Goal: Task Accomplishment & Management: Use online tool/utility

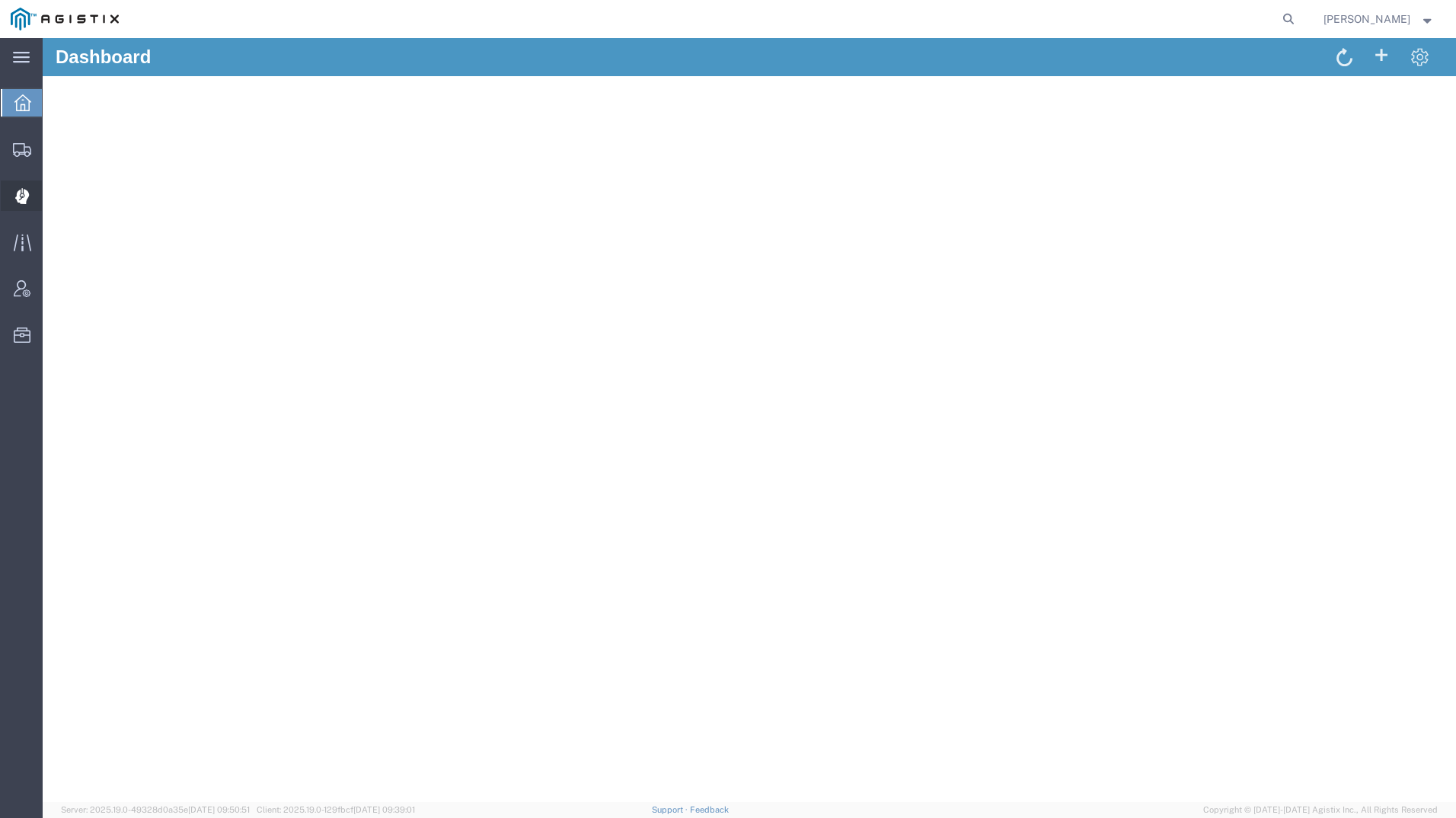
click at [23, 196] on icon at bounding box center [22, 195] width 3 height 3
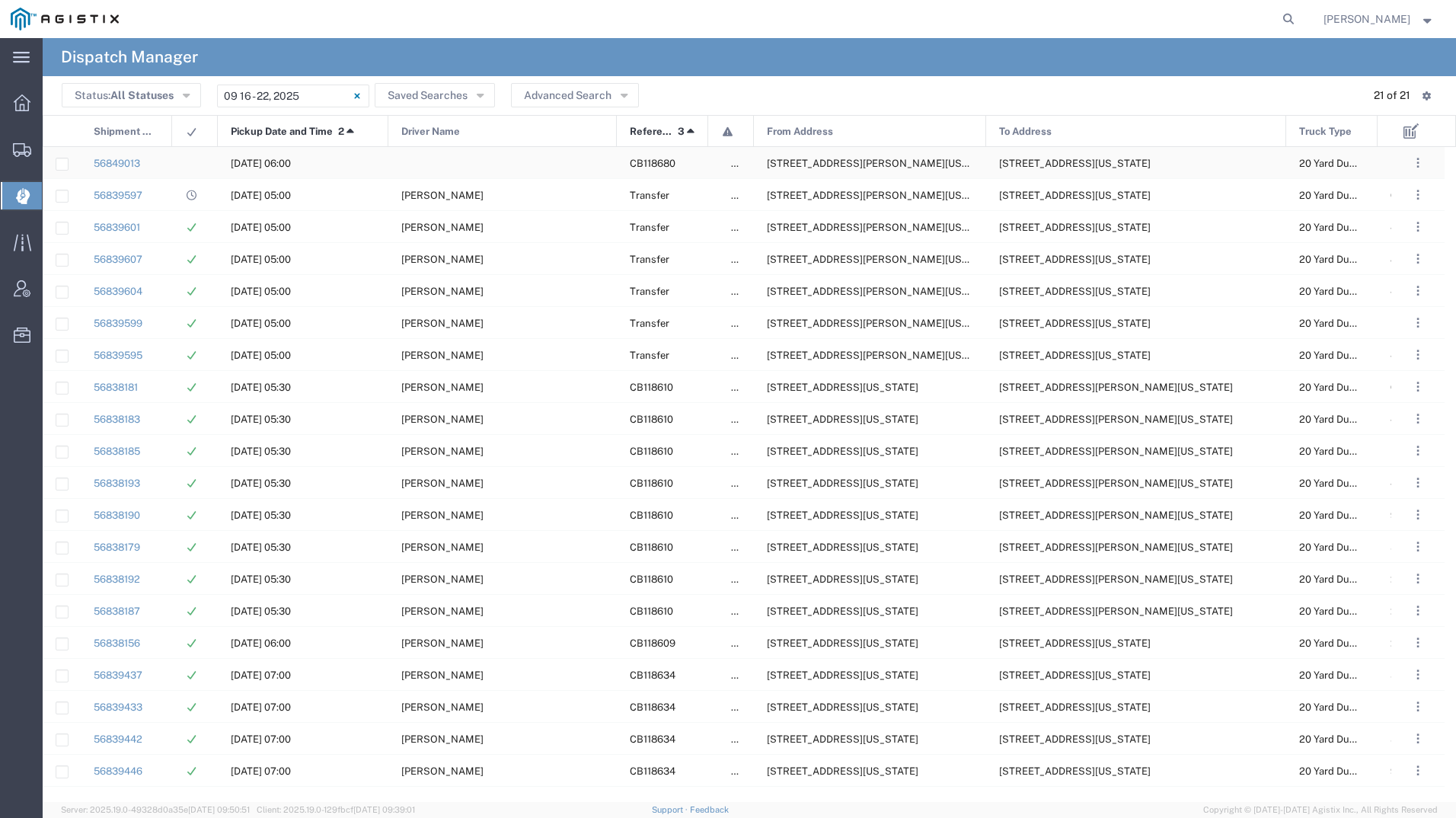
click at [839, 158] on span "13475 N Friant Rd, Fresno, California, 93626, United States" at bounding box center [883, 163] width 234 height 12
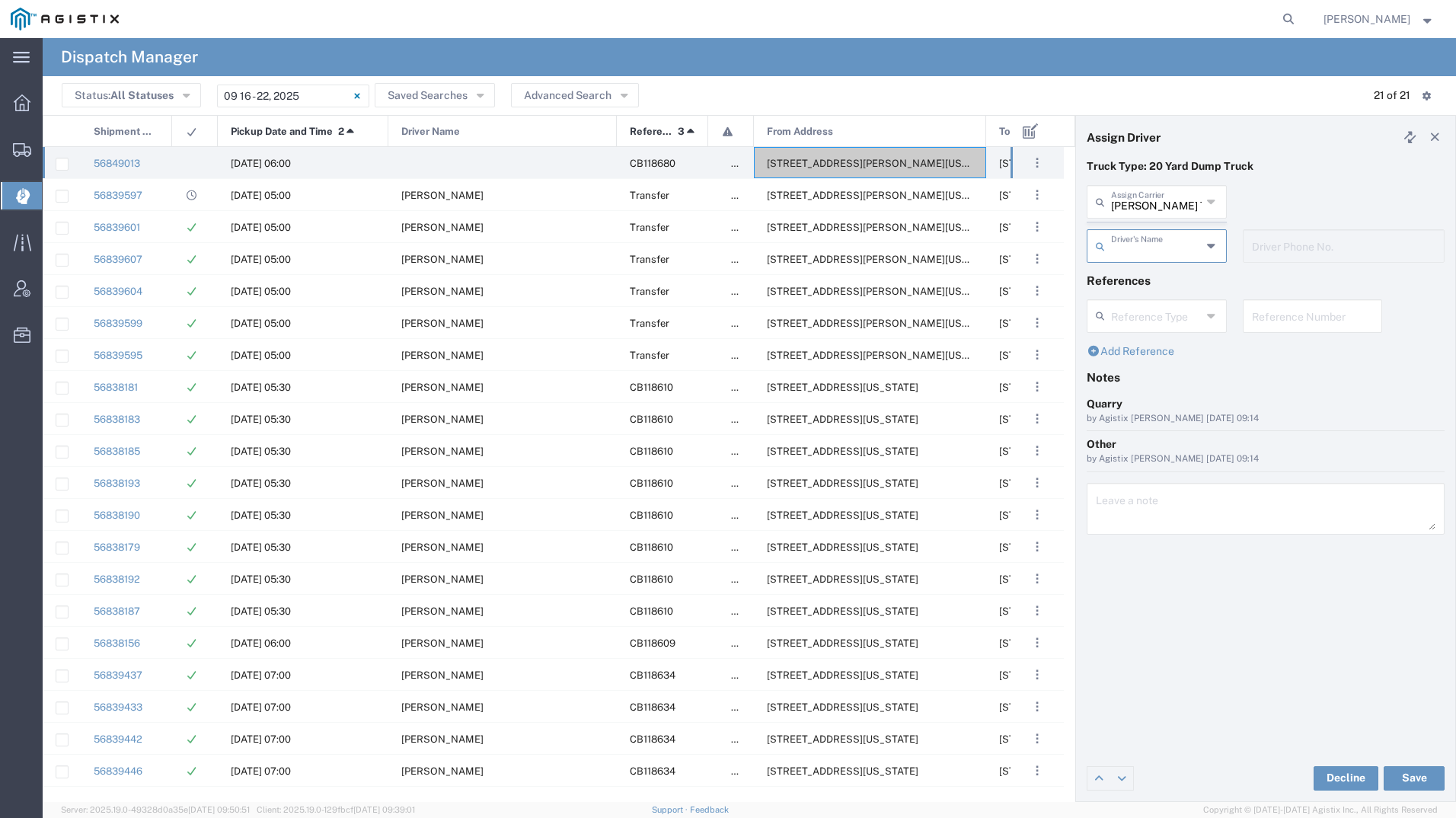
click at [1158, 203] on agx-dispatcher-assign-widget "Bradley Tanks Inc Assign Carrier Bradley Tanks Inc AC Transportation ACE Trucki…" at bounding box center [1266, 229] width 358 height 89
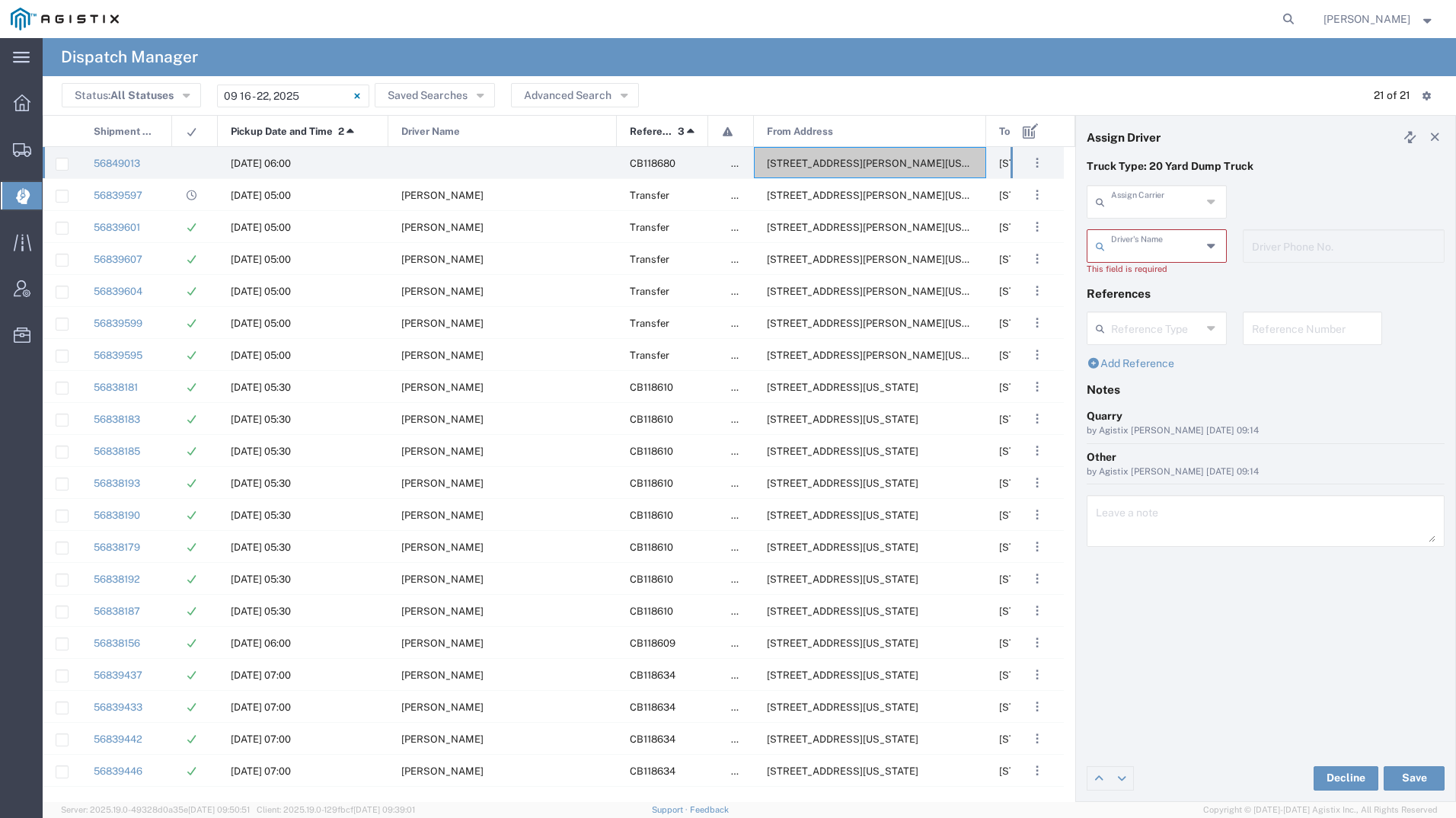
click at [1158, 203] on input "text" at bounding box center [1156, 200] width 91 height 26
click at [1146, 259] on span "Aguirre & Sons Trucking" at bounding box center [1157, 246] width 137 height 47
type input "Aguirre & Sons Trucking"
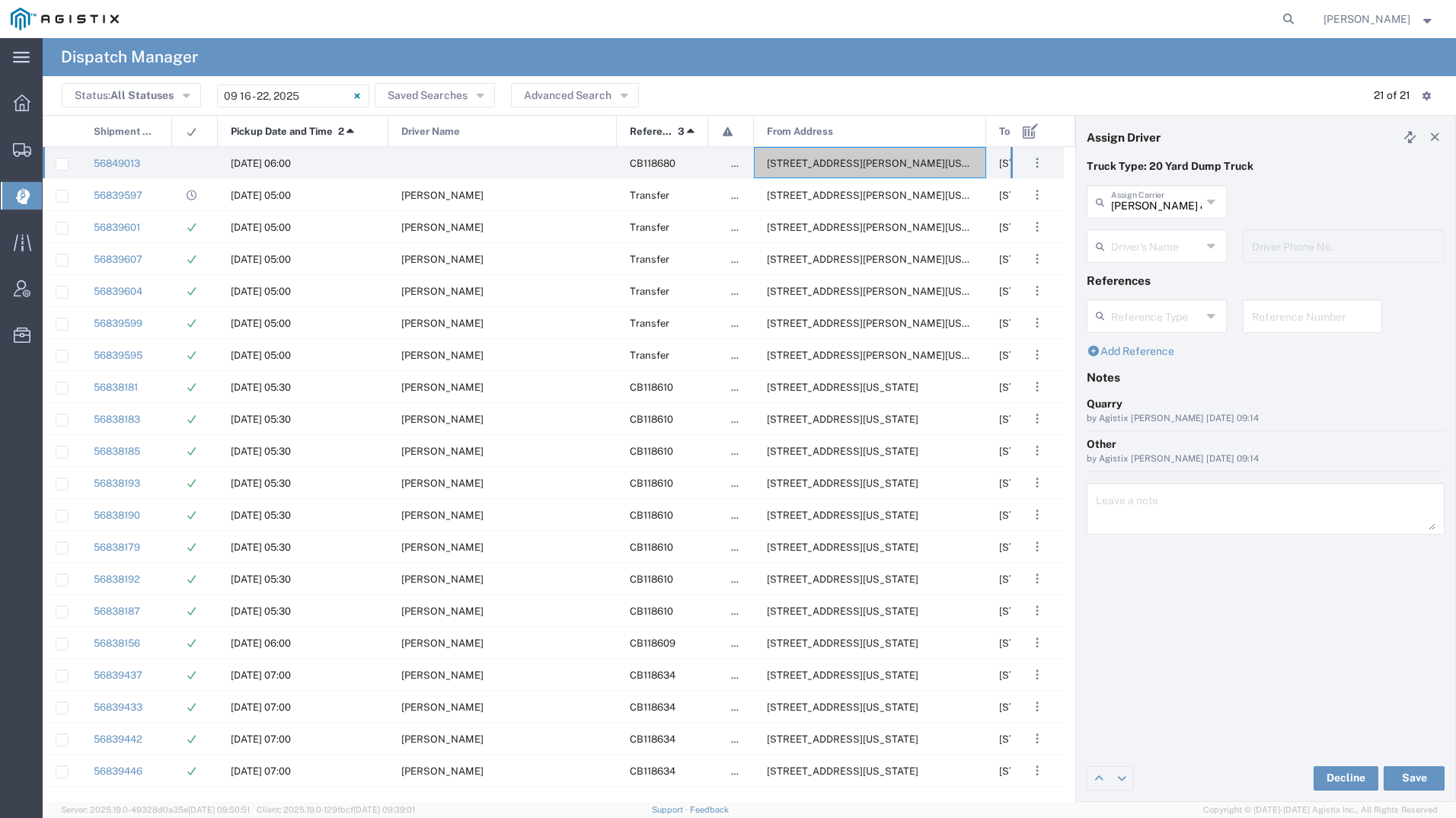
click at [1182, 235] on input "text" at bounding box center [1156, 245] width 91 height 26
click at [1151, 280] on span "Leonel Armenta" at bounding box center [1157, 279] width 137 height 23
type input "Leonel Armenta"
type input "9093499772"
click at [1402, 779] on button "Save" at bounding box center [1414, 778] width 61 height 24
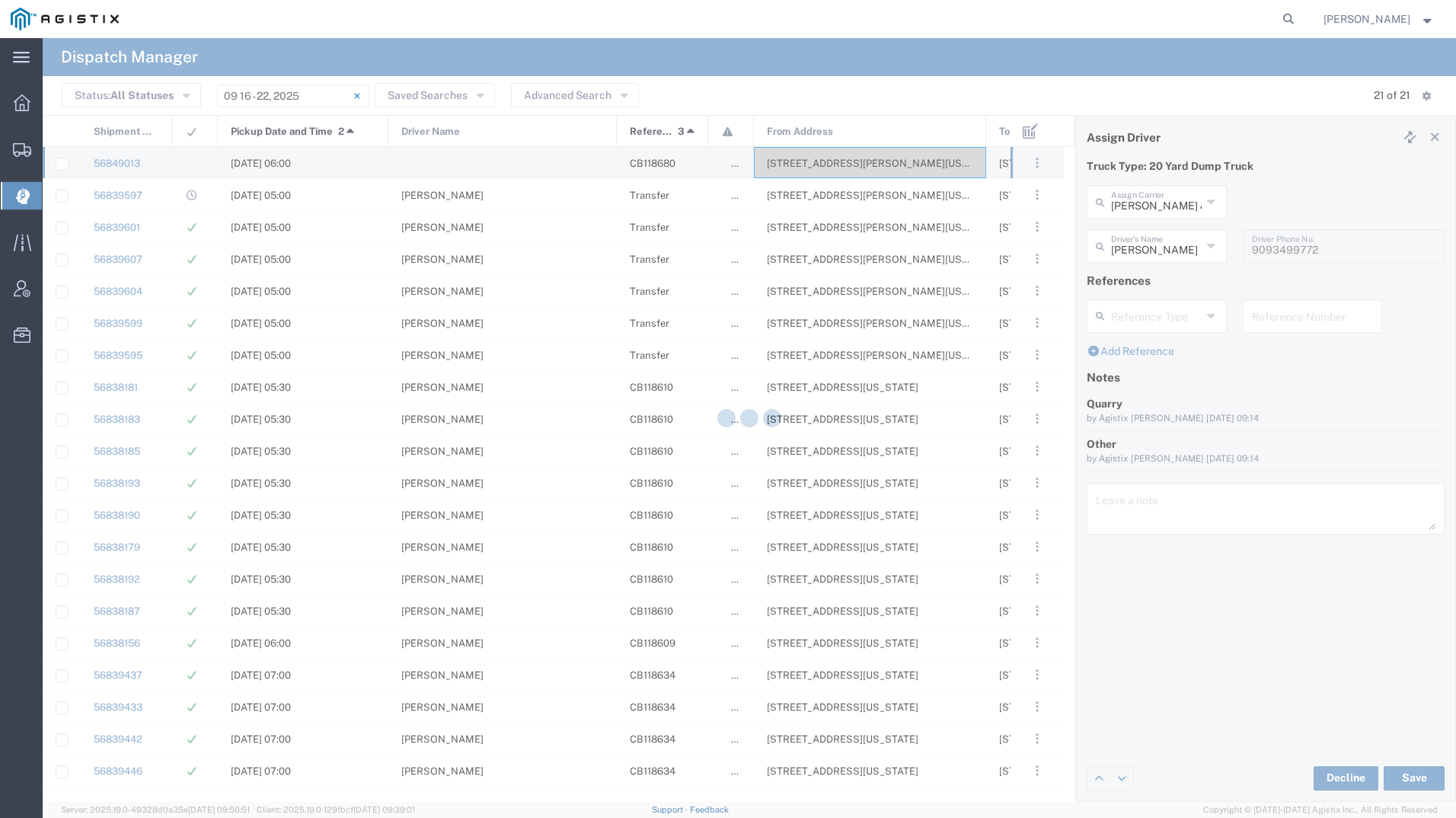
type input "Leonel Armenta"
type input "Aguirre & Sons Trucking"
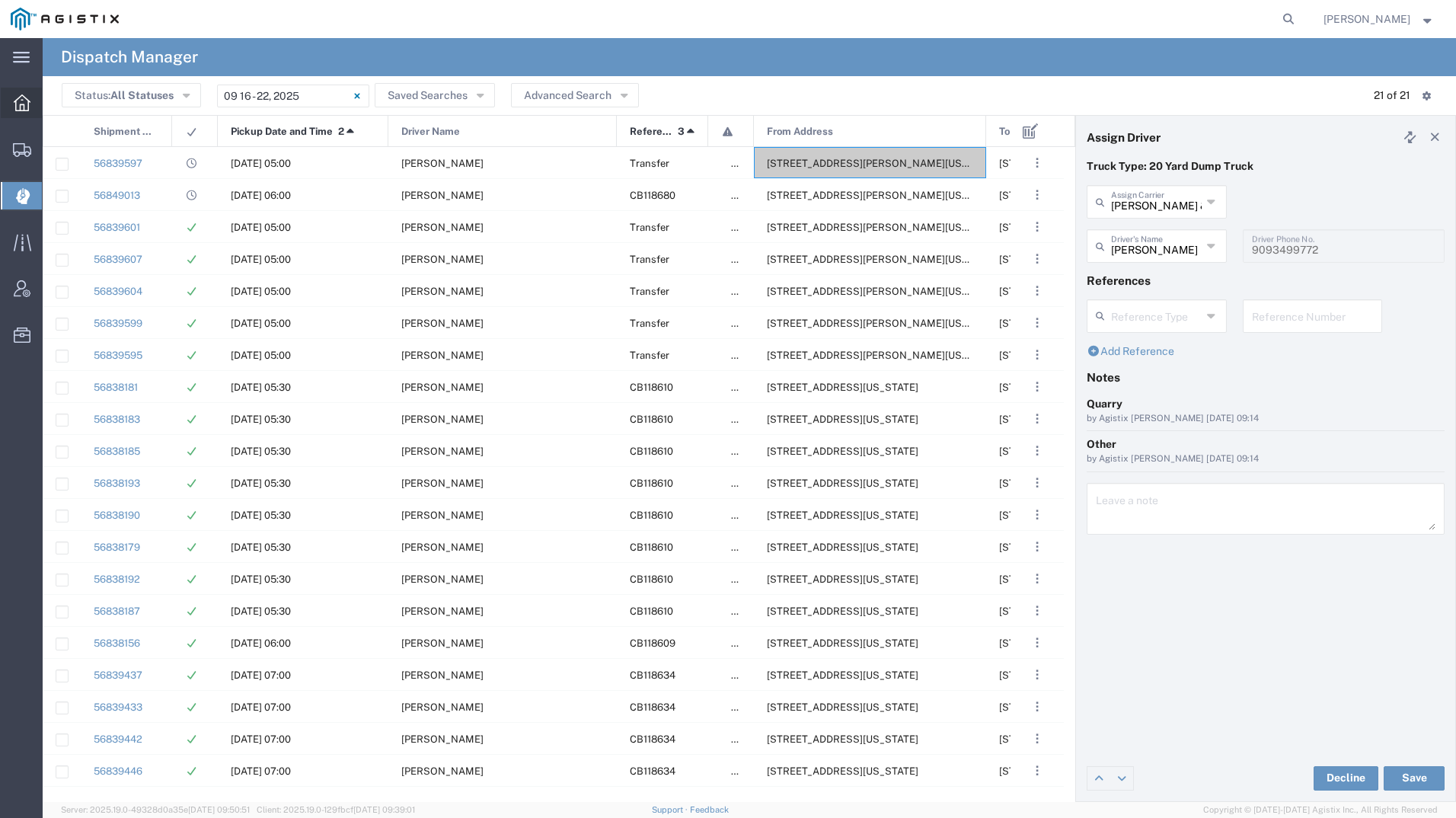
click at [29, 93] on div at bounding box center [22, 103] width 43 height 30
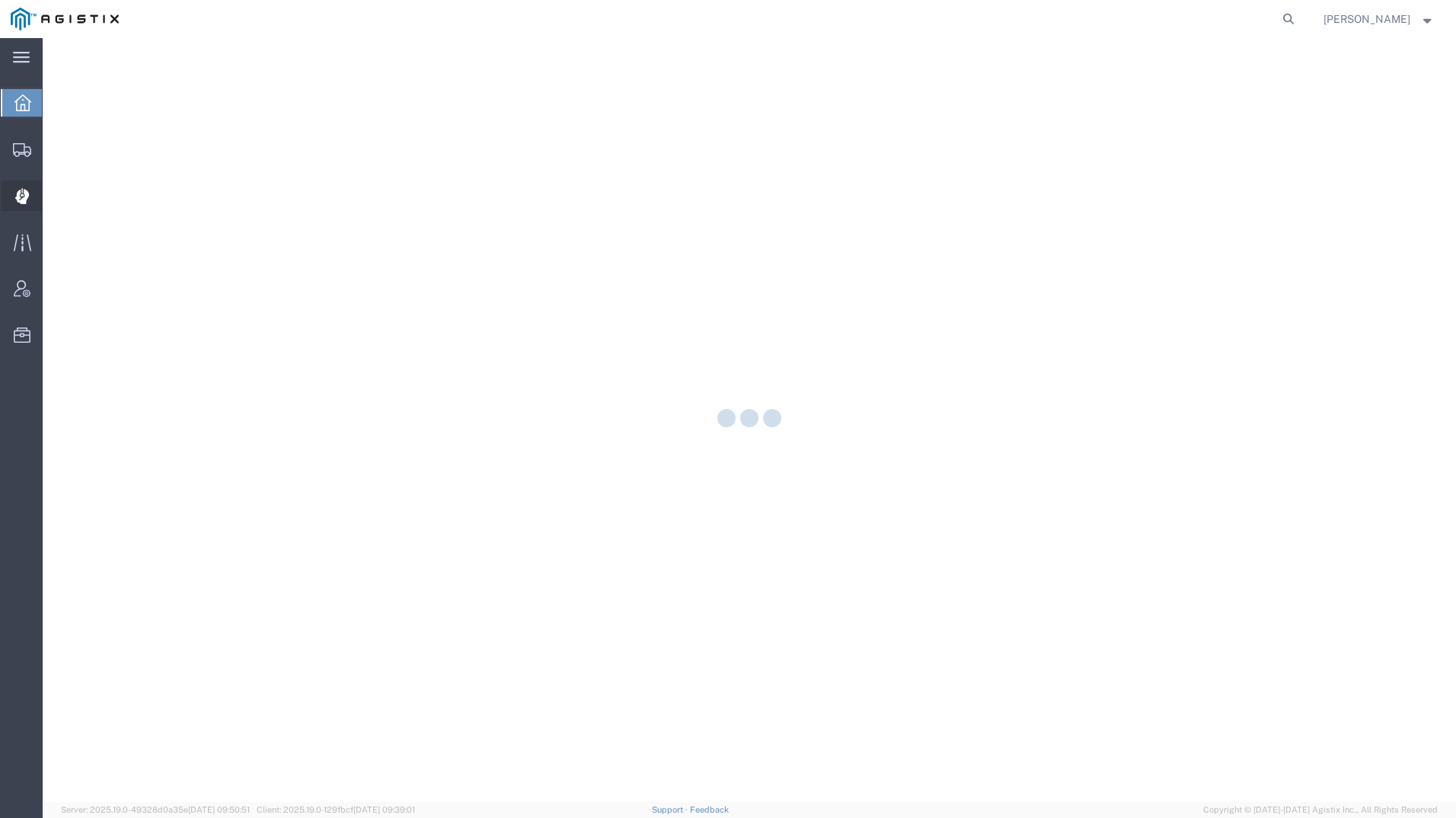
click at [29, 191] on icon at bounding box center [23, 196] width 15 height 16
